Goal: Transaction & Acquisition: Subscribe to service/newsletter

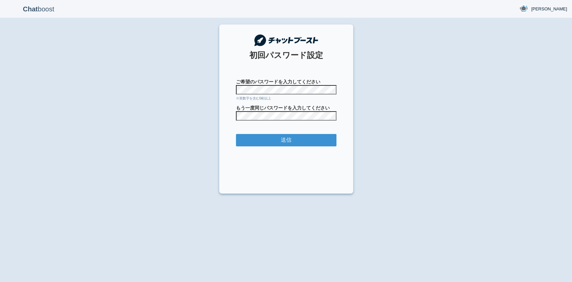
click at [351, 41] on section "初回パスワード設定 ご希望のパスワードを入力してください ※英数字を含む6桁以上 もう一度同じパスワードを入力してください 送信" at bounding box center [286, 108] width 134 height 169
click at [249, 141] on input "送信" at bounding box center [286, 140] width 101 height 12
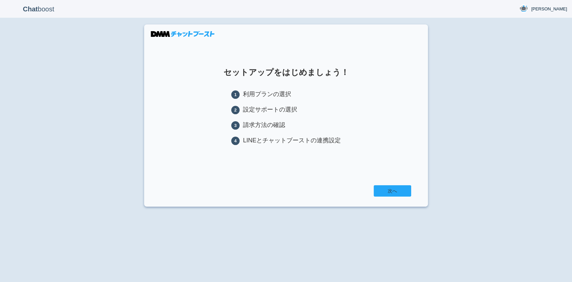
click at [382, 192] on link "次へ" at bounding box center [393, 190] width 38 height 11
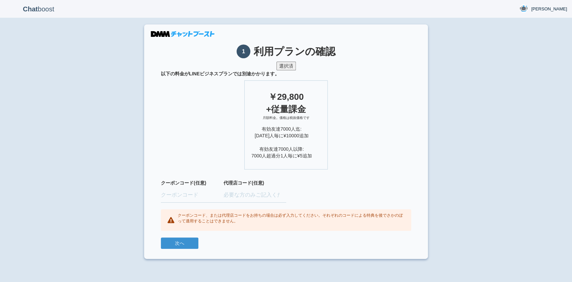
click at [278, 67] on button "選択済" at bounding box center [285, 66] width 19 height 9
click at [266, 68] on div "選択済" at bounding box center [286, 66] width 250 height 9
click at [179, 195] on input "text" at bounding box center [192, 195] width 63 height 15
click at [114, 171] on div "Chat boost 宮﨑涼太 宮﨑涼太 Member since admin 2025-09-04 17:36:23 ログアウト 1 利用プランの確認 選択…" at bounding box center [286, 141] width 572 height 282
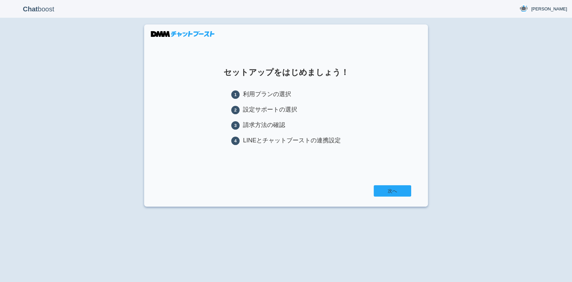
click at [381, 189] on link "次へ" at bounding box center [393, 190] width 38 height 11
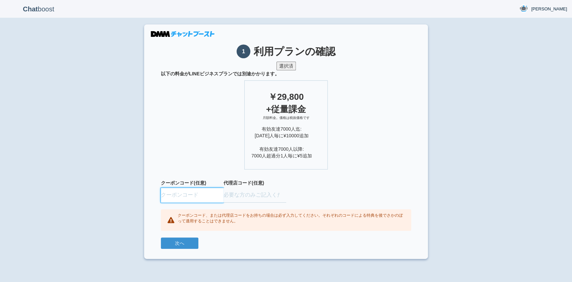
click at [192, 195] on input "text" at bounding box center [192, 195] width 63 height 15
click at [200, 192] on input "text" at bounding box center [192, 195] width 63 height 15
paste input "FINUNLB"
type input "FINUNLB"
click at [245, 257] on section "1 利用プランの確認 選択済 以下の料金がLINEビジネスプランでは別途かかります。 ￥29,800 +従量課金 月額料金。価格は税抜価格です 有効友達700…" at bounding box center [286, 141] width 284 height 235
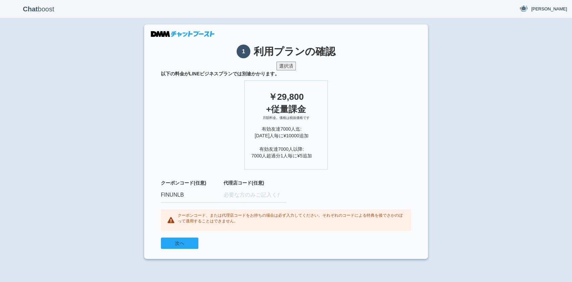
click at [190, 245] on button "次へ" at bounding box center [180, 243] width 38 height 11
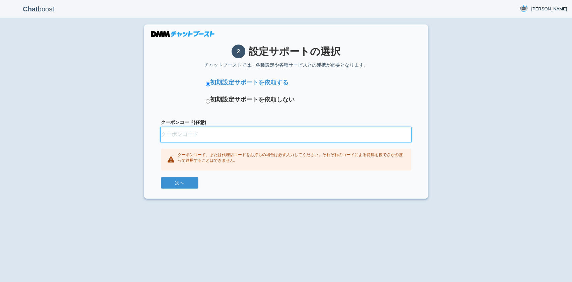
click at [197, 134] on input "クーポンコード(任意)" at bounding box center [286, 134] width 250 height 15
paste input "FINUNLB"
type input "FINUNLB"
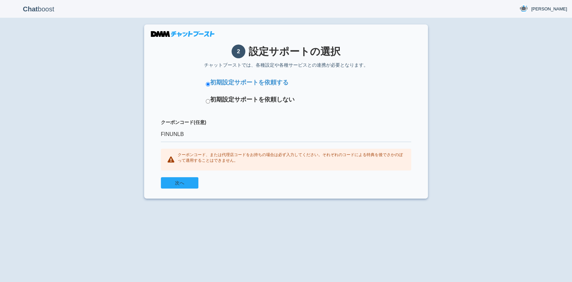
click at [176, 187] on button "次へ" at bounding box center [180, 182] width 38 height 11
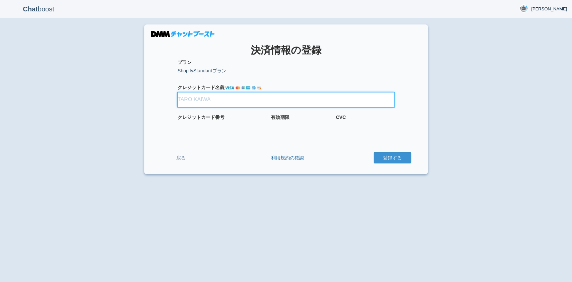
click at [222, 103] on input "クレジット カード名義" at bounding box center [286, 99] width 217 height 15
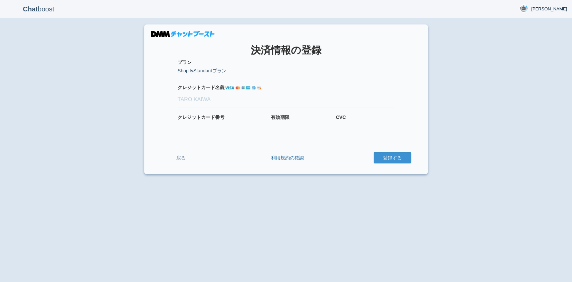
click at [128, 96] on div "Chat boost [PERSON_NAME] [PERSON_NAME] Member since admin [DATE] 17:36:23 ログアウト…" at bounding box center [286, 141] width 572 height 282
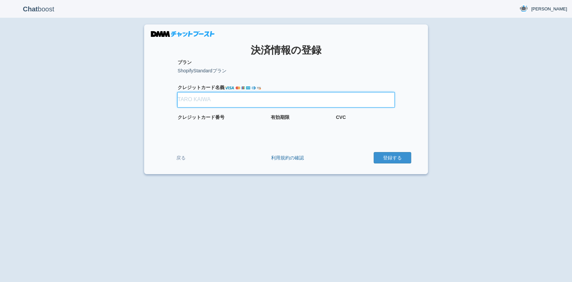
click at [202, 96] on input "クレジット カード名義" at bounding box center [286, 99] width 217 height 15
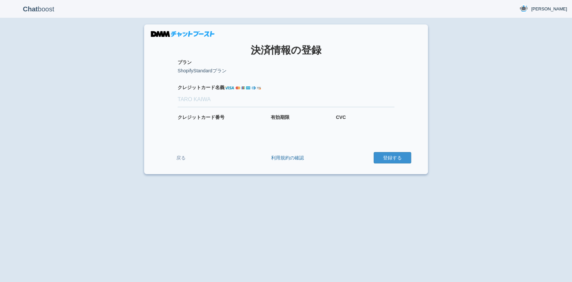
click at [45, 8] on p "Chat boost" at bounding box center [38, 9] width 67 height 17
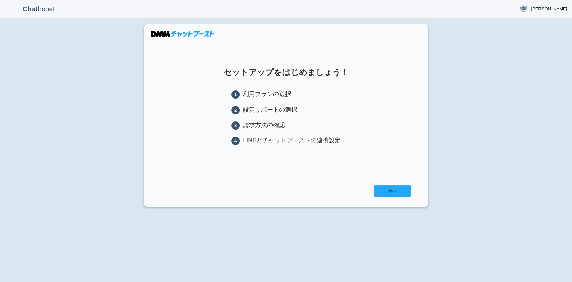
click at [376, 187] on link "次へ" at bounding box center [393, 190] width 38 height 11
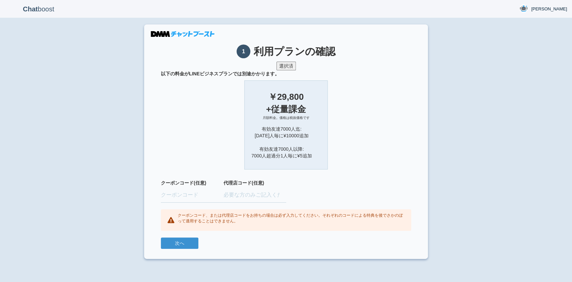
click at [280, 123] on div "月額料金。価格は税抜価格です" at bounding box center [285, 121] width 69 height 10
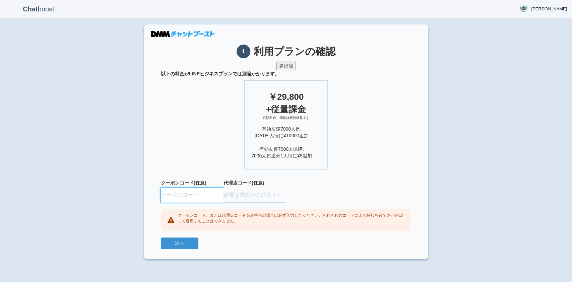
click at [179, 195] on input "text" at bounding box center [192, 195] width 63 height 15
type input "FINUNLB"
click at [195, 243] on button "次へ" at bounding box center [180, 243] width 38 height 11
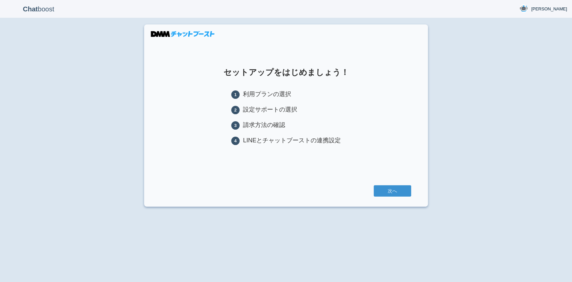
click at [45, 7] on p "Chat boost" at bounding box center [38, 9] width 67 height 17
click at [555, 5] on link "[PERSON_NAME]" at bounding box center [543, 9] width 58 height 18
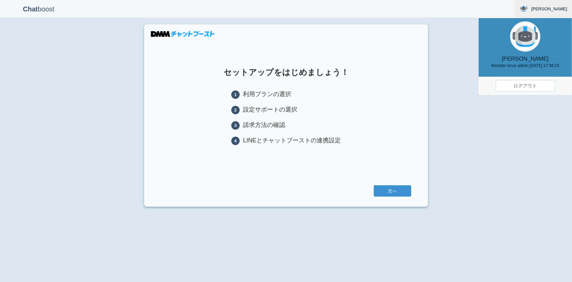
click at [523, 84] on link "ログアウト" at bounding box center [525, 85] width 59 height 11
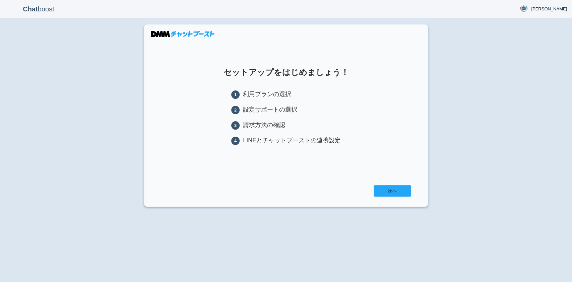
click at [379, 190] on link "次へ" at bounding box center [393, 190] width 38 height 11
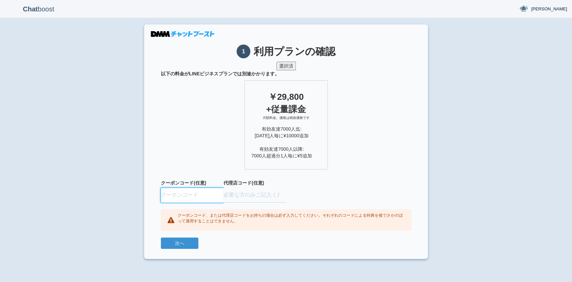
click at [185, 196] on input "text" at bounding box center [192, 195] width 63 height 15
type input "FINUNLB"
click at [187, 249] on section "1 利用プランの確認 選択済 以下の料金がLINEビジネスプランでは別途かかります。 ￥29,800 +従量課金 月額料金。価格は税抜価格です 有効友達700…" at bounding box center [286, 141] width 284 height 235
click at [183, 243] on button "次へ" at bounding box center [180, 243] width 38 height 11
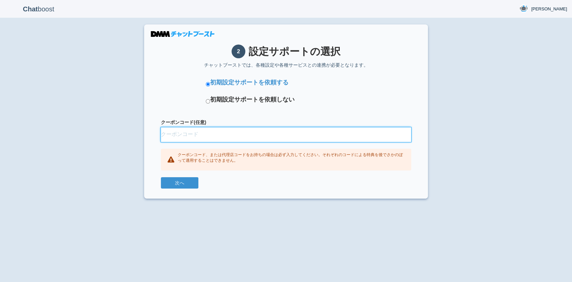
click at [183, 128] on input "クーポンコード(任意)" at bounding box center [286, 134] width 250 height 15
type input "FINUNLB"
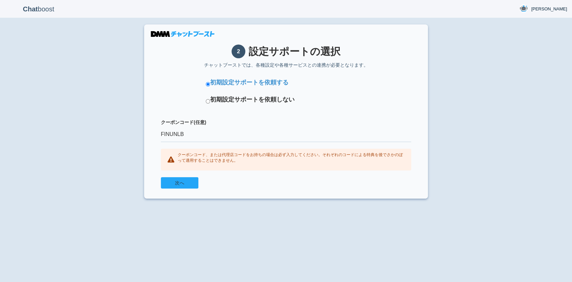
click at [182, 186] on button "次へ" at bounding box center [180, 182] width 38 height 11
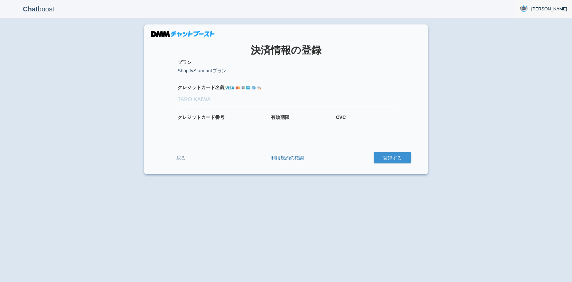
click at [546, 7] on link "[PERSON_NAME]" at bounding box center [543, 9] width 58 height 18
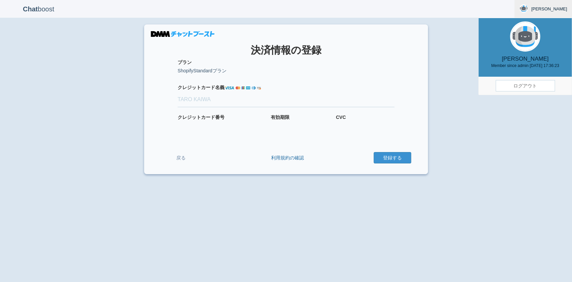
click at [523, 87] on link "ログアウト" at bounding box center [525, 85] width 59 height 11
